Goal: Transaction & Acquisition: Subscribe to service/newsletter

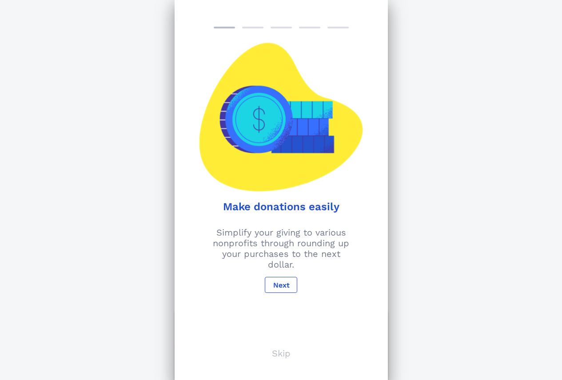
click at [519, 233] on div "Nonprofit Details How Does It Work? 1. Create Your Account Enter your name, ema…" at bounding box center [281, 359] width 562 height 719
drag, startPoint x: 287, startPoint y: 289, endPoint x: 289, endPoint y: 283, distance: 6.0
click at [287, 288] on span "Next" at bounding box center [280, 285] width 17 height 8
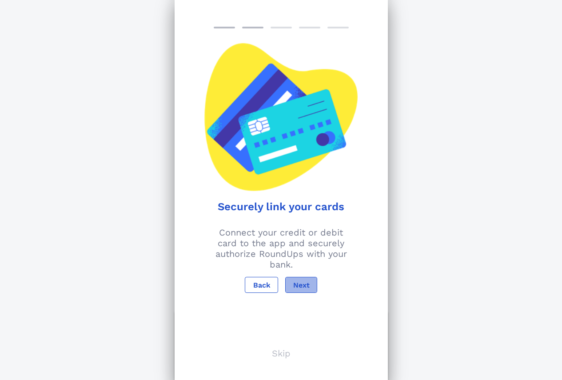
click at [297, 281] on span "Next" at bounding box center [301, 285] width 17 height 8
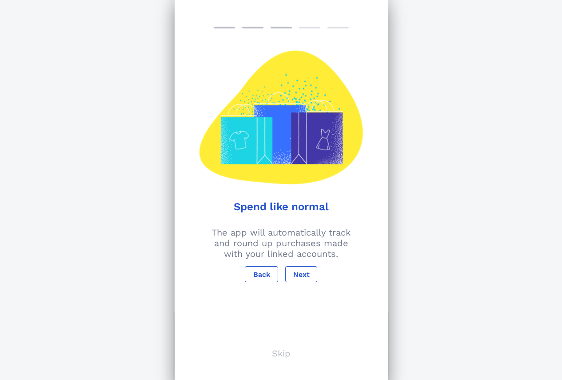
click at [297, 261] on div "Spend like normal The app will automatically track and round up purchases made …" at bounding box center [280, 190] width 213 height 380
click at [311, 276] on button "Next" at bounding box center [301, 274] width 32 height 16
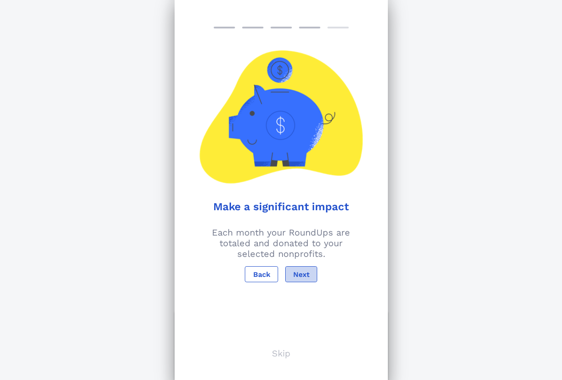
click at [312, 274] on button "Next" at bounding box center [301, 274] width 32 height 16
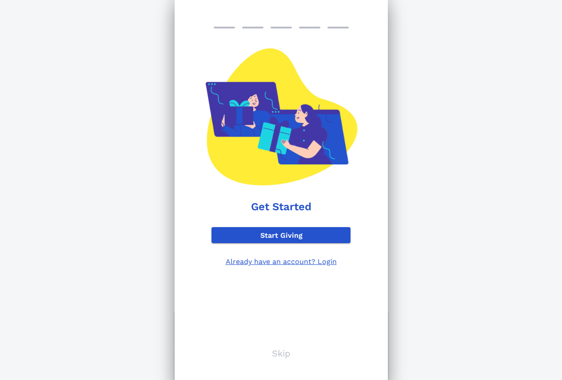
click at [312, 274] on div "Get Started Start Giving Already have an account? Login Skip" at bounding box center [280, 190] width 213 height 380
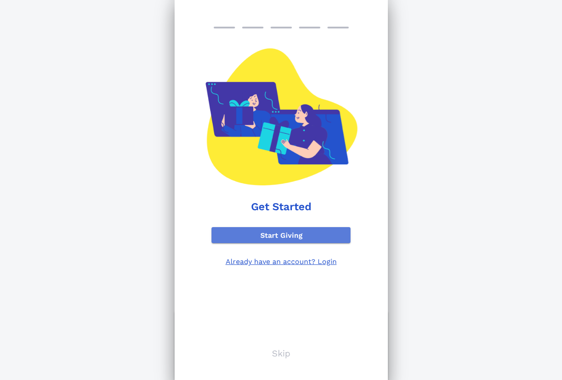
click at [315, 239] on button "Start Giving" at bounding box center [280, 235] width 139 height 16
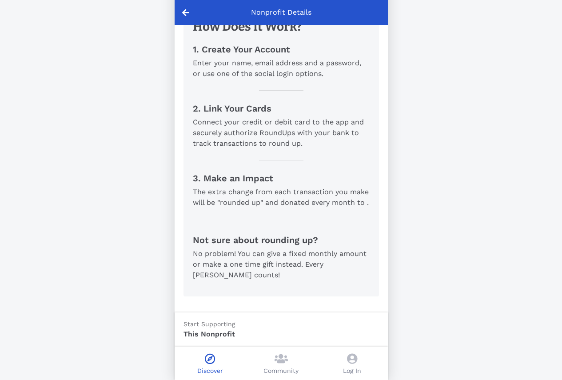
scroll to position [350, 0]
click at [215, 363] on icon at bounding box center [210, 358] width 10 height 11
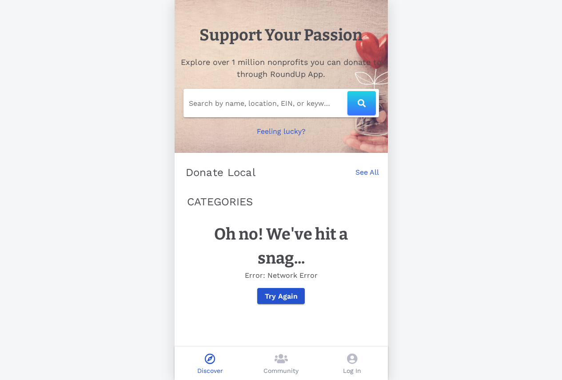
click at [278, 105] on input "Search by name, location, EIN, or keyword" at bounding box center [268, 103] width 159 height 14
click at [279, 357] on icon at bounding box center [280, 358] width 13 height 11
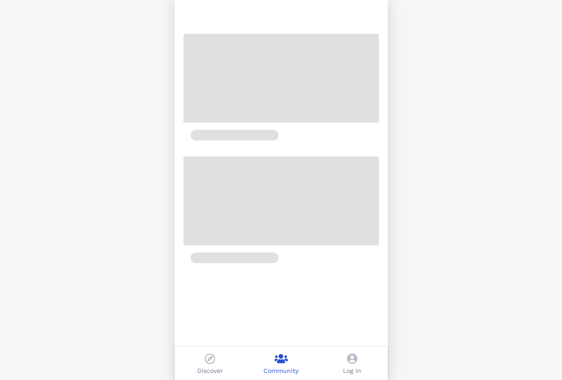
click at [207, 364] on span at bounding box center [210, 359] width 10 height 13
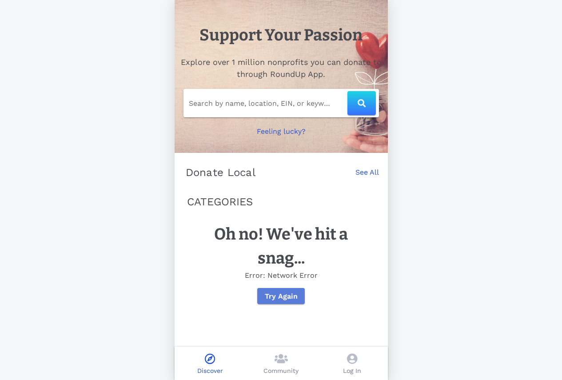
click at [292, 299] on span "Try Again" at bounding box center [280, 296] width 33 height 8
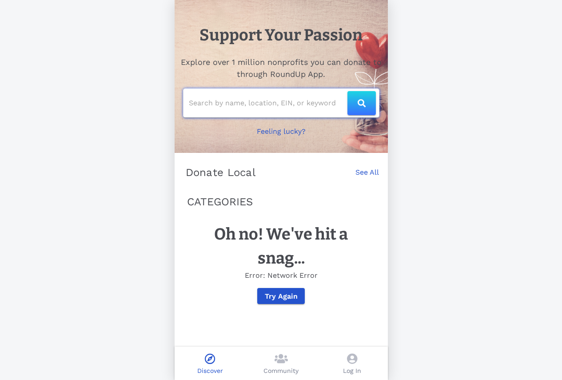
click at [291, 104] on input "text" at bounding box center [268, 103] width 159 height 14
click at [347, 103] on button "button" at bounding box center [361, 103] width 28 height 24
type input "Kenya [MEDICAL_DATA]"
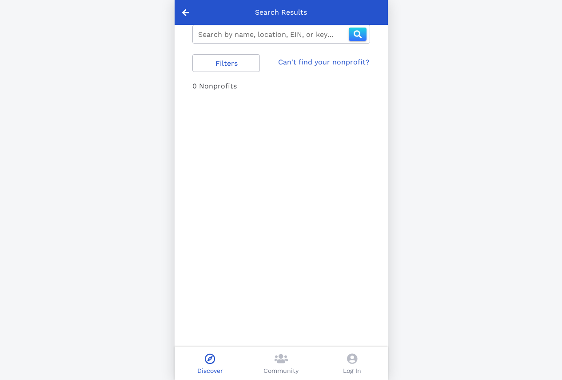
type input "kenya [MEDICAL_DATA]"
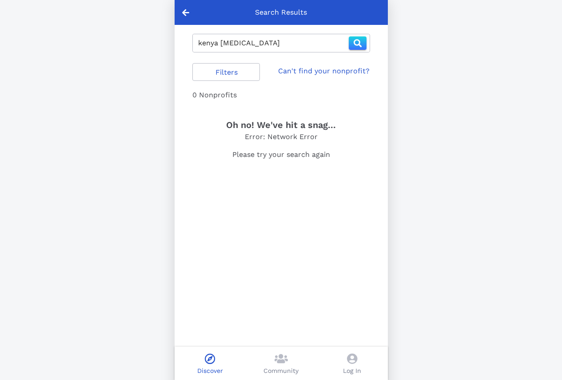
click at [289, 72] on link "Can't find your nonprofit?" at bounding box center [323, 71] width 91 height 11
click at [183, 13] on icon at bounding box center [185, 12] width 7 height 8
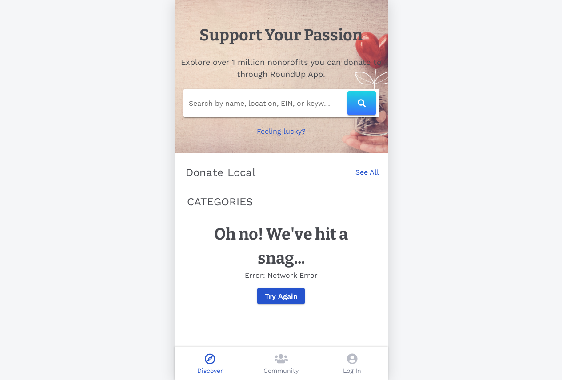
click at [286, 136] on p "Feeling lucky?" at bounding box center [281, 131] width 49 height 11
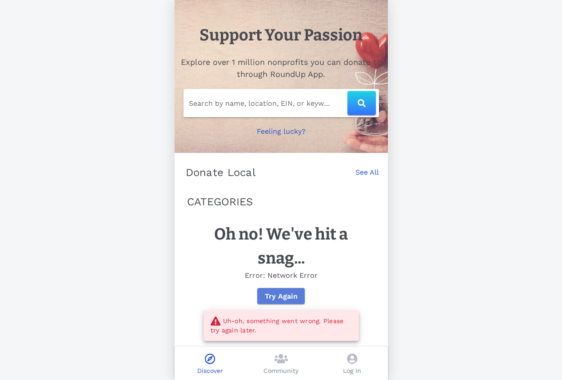
click at [276, 297] on button "Try Again" at bounding box center [281, 296] width 48 height 16
click at [368, 169] on link "See All" at bounding box center [367, 177] width 24 height 20
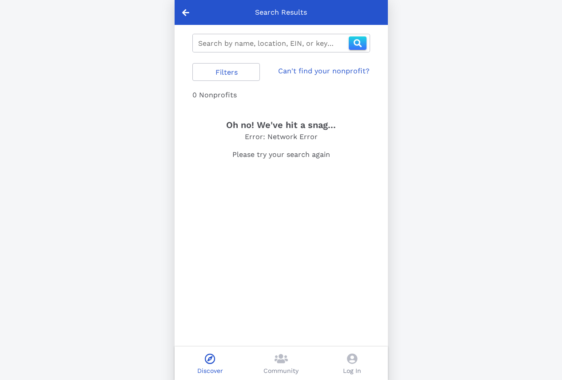
click at [186, 8] on div at bounding box center [185, 12] width 22 height 25
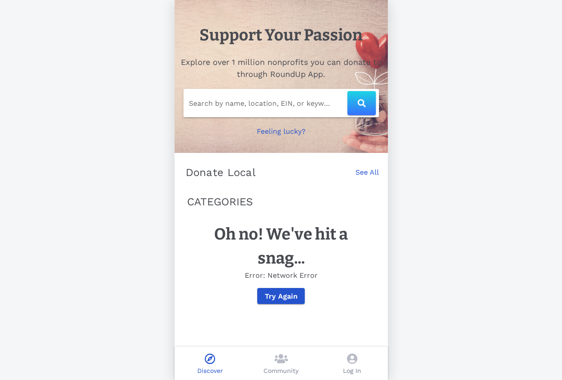
click at [472, 75] on div "Support Your Passion Explore over 1 million nonprofits you can donate to throug…" at bounding box center [281, 190] width 562 height 380
